Goal: Navigation & Orientation: Find specific page/section

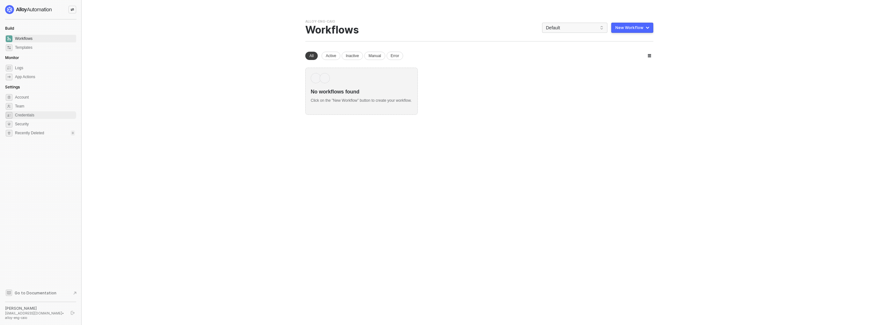
click at [34, 114] on span "Credentials" at bounding box center [45, 115] width 60 height 8
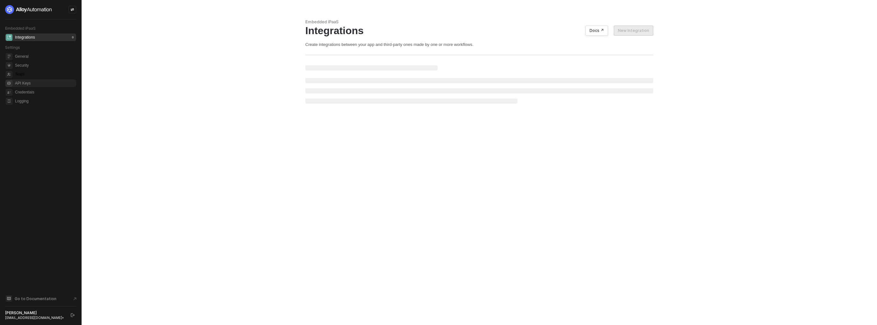
click at [35, 75] on span "Team" at bounding box center [45, 74] width 60 height 8
click at [69, 313] on button "button" at bounding box center [73, 315] width 8 height 8
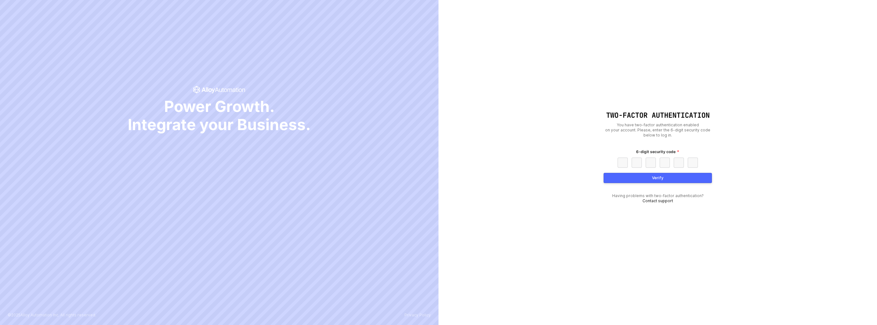
click at [233, 63] on div "Power Growth. Integrate your Business." at bounding box center [219, 109] width 255 height 307
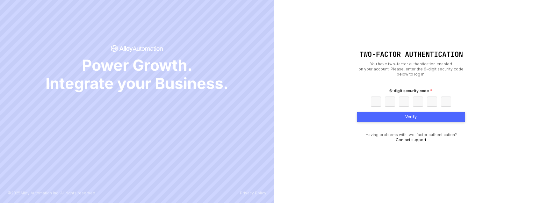
click at [159, 24] on div "Power Growth. Integrate your Business." at bounding box center [137, 69] width 255 height 192
click at [374, 100] on input "text" at bounding box center [376, 102] width 10 height 10
